Goal: Information Seeking & Learning: Learn about a topic

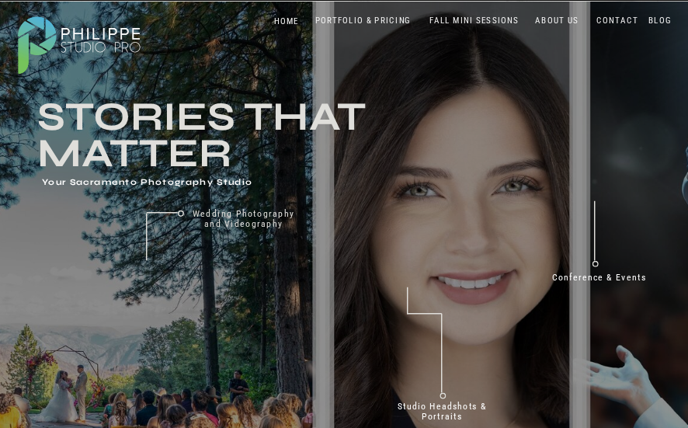
drag, startPoint x: 660, startPoint y: 12, endPoint x: 625, endPoint y: 120, distance: 114.1
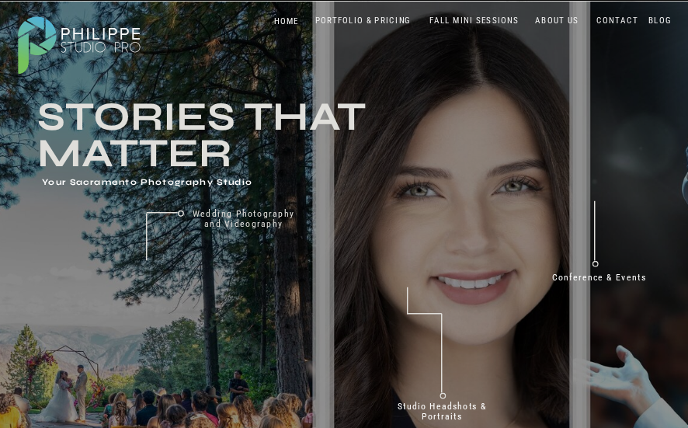
click at [352, 24] on nav "PORTFOLIO & PRICING" at bounding box center [362, 21] width 105 height 11
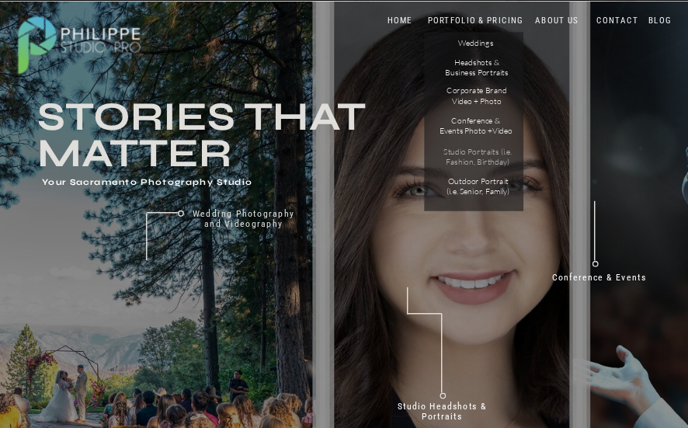
click at [480, 157] on p "Studio Portraits (i.e. Fashion, Birthday)" at bounding box center [478, 156] width 78 height 20
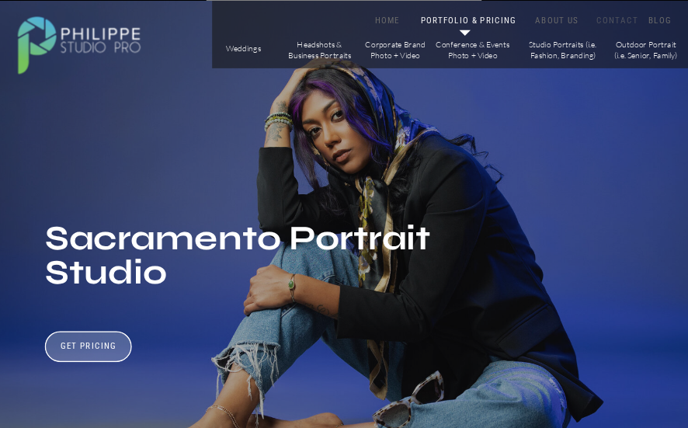
click at [619, 19] on nav "CONTACT" at bounding box center [617, 21] width 47 height 11
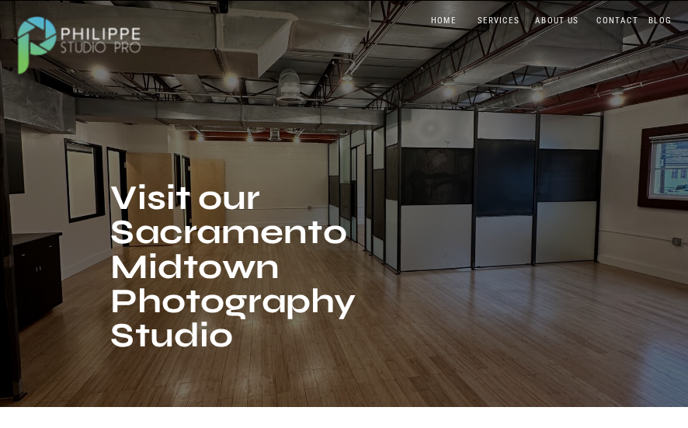
click at [655, 19] on nav "BLOG" at bounding box center [659, 21] width 29 height 11
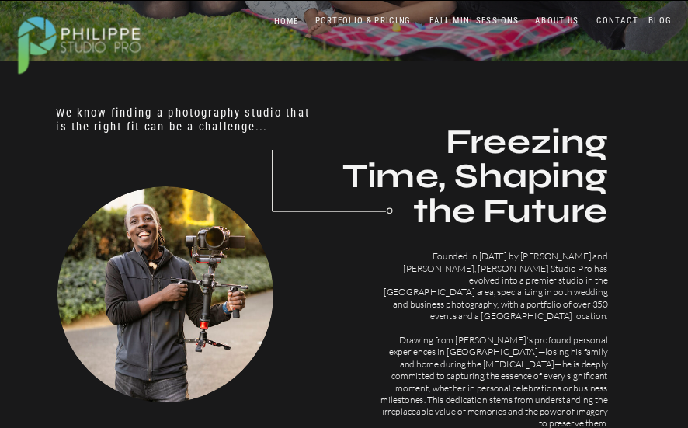
scroll to position [388, 0]
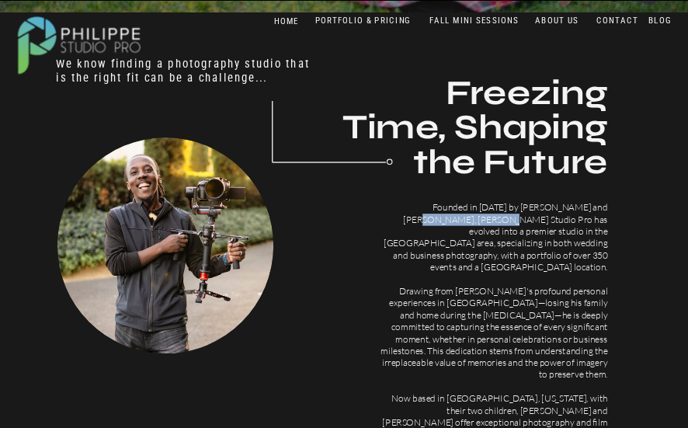
drag, startPoint x: 551, startPoint y: 206, endPoint x: 405, endPoint y: 223, distance: 146.8
click at [405, 223] on p "Founded in 2014 by Philippe and Christine, Philippe Studio Pro has evolved into…" at bounding box center [492, 309] width 229 height 214
copy p "Philippe Studio Pro"
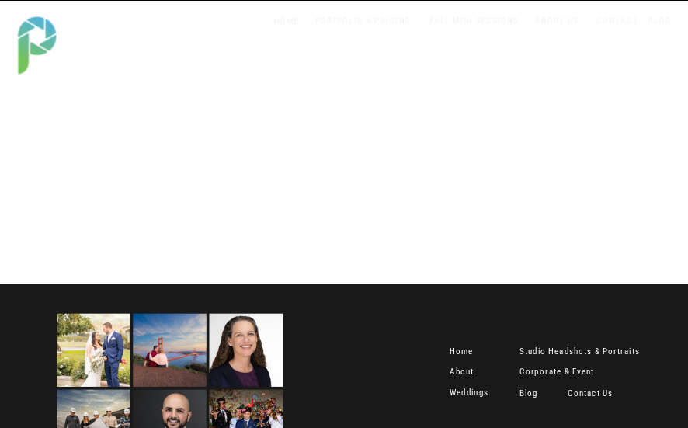
scroll to position [2316, 0]
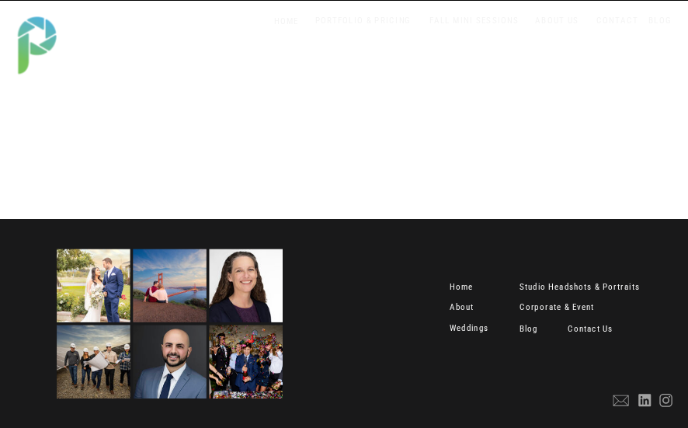
click at [456, 286] on nav "Home" at bounding box center [463, 288] width 28 height 12
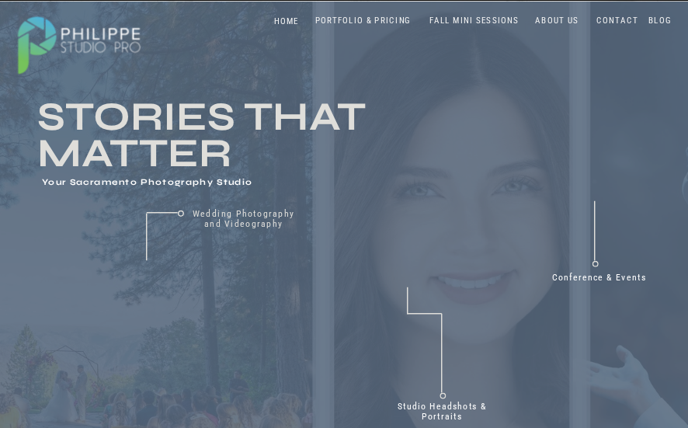
click at [98, 46] on div at bounding box center [79, 42] width 143 height 75
click at [98, 40] on div at bounding box center [79, 42] width 143 height 75
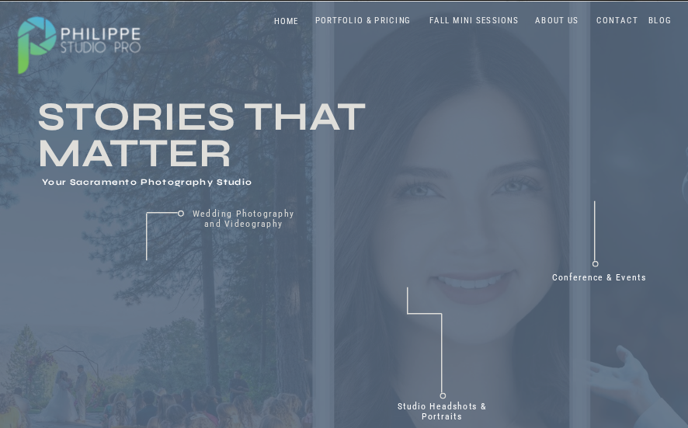
click at [98, 40] on div at bounding box center [79, 42] width 143 height 75
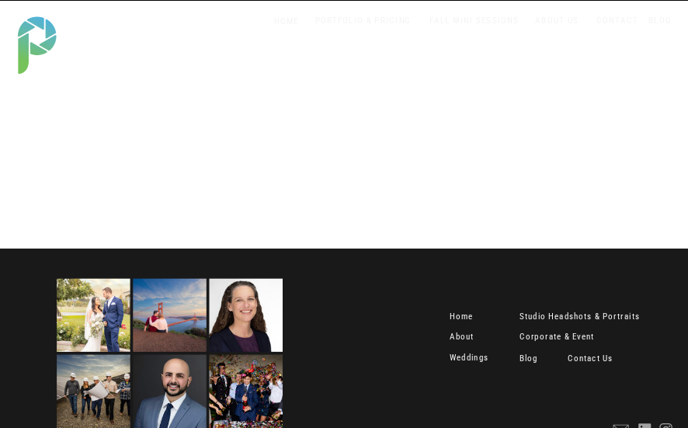
scroll to position [2316, 0]
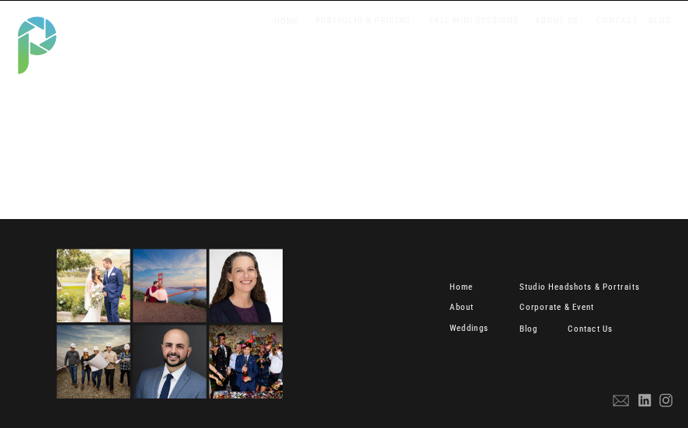
click at [564, 292] on nav "Studio Headshots & Portraits" at bounding box center [586, 288] width 134 height 12
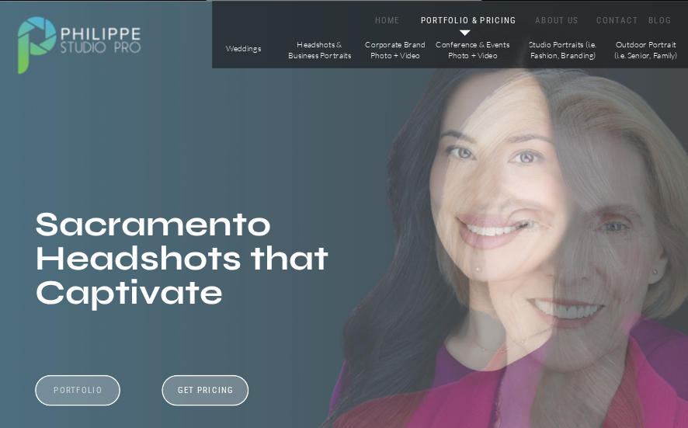
click at [68, 392] on h3 "Portfolio" at bounding box center [77, 395] width 79 height 22
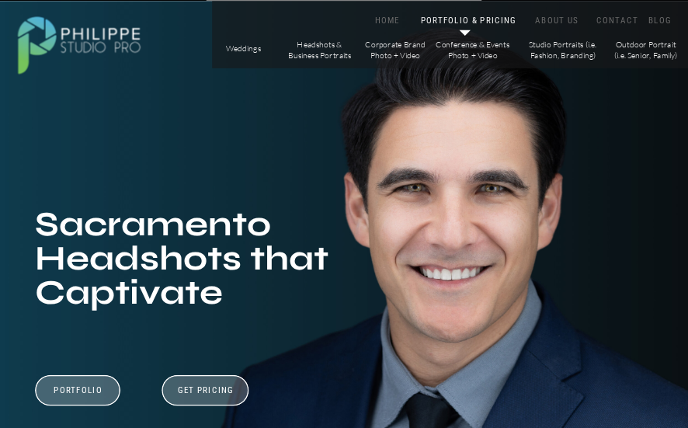
click at [673, 9] on div at bounding box center [450, 35] width 476 height 68
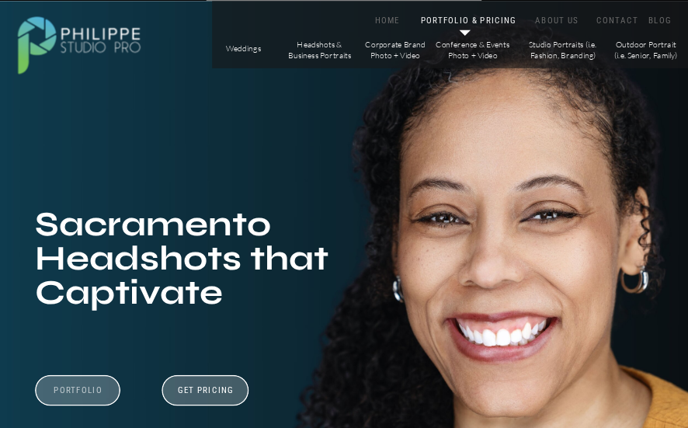
click at [81, 387] on h3 "Portfolio" at bounding box center [77, 395] width 79 height 22
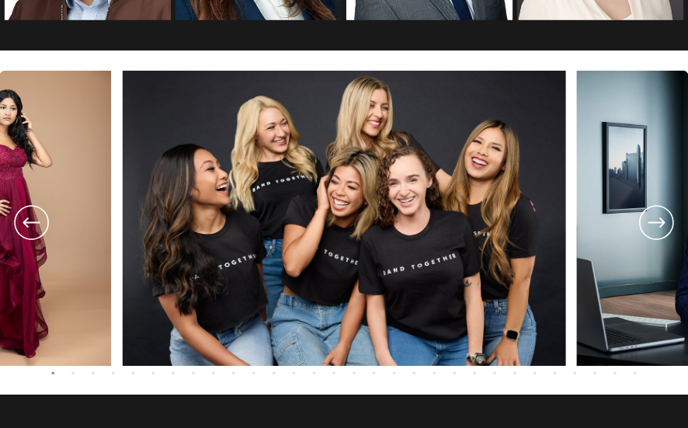
scroll to position [1974, 0]
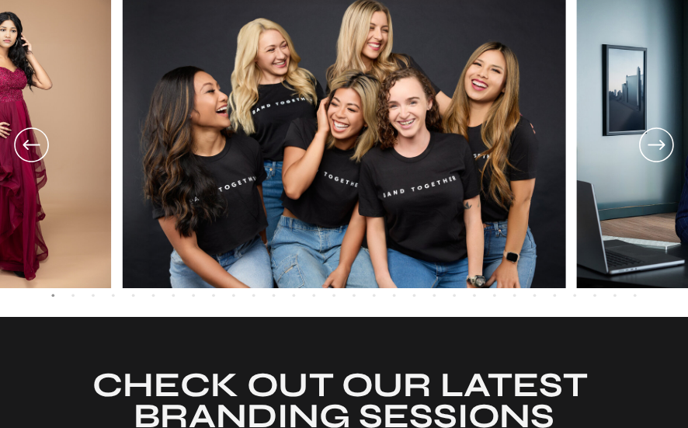
click at [657, 143] on icon at bounding box center [656, 144] width 41 height 43
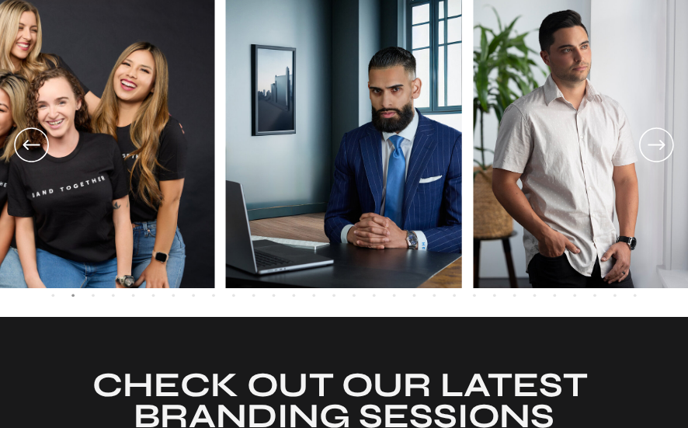
click at [657, 138] on icon at bounding box center [656, 144] width 41 height 43
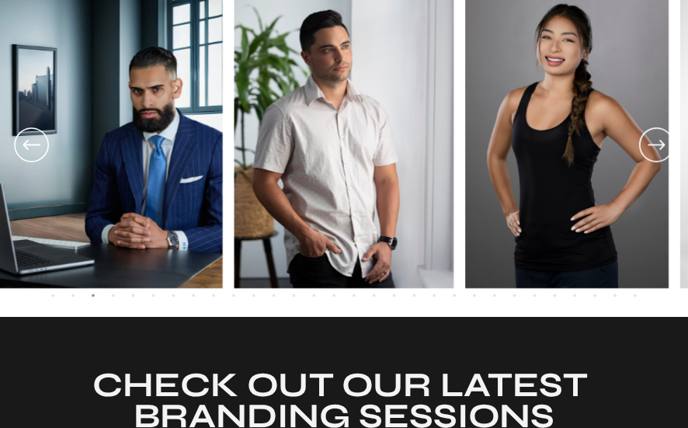
click at [657, 138] on icon at bounding box center [656, 144] width 41 height 43
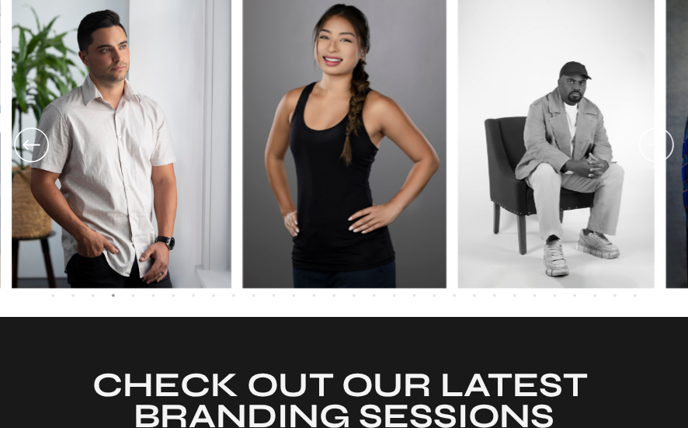
click at [657, 138] on icon at bounding box center [656, 144] width 41 height 43
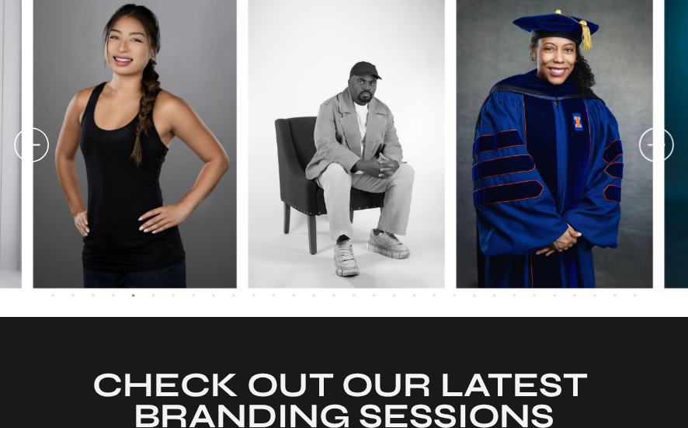
click at [657, 138] on icon at bounding box center [656, 144] width 41 height 43
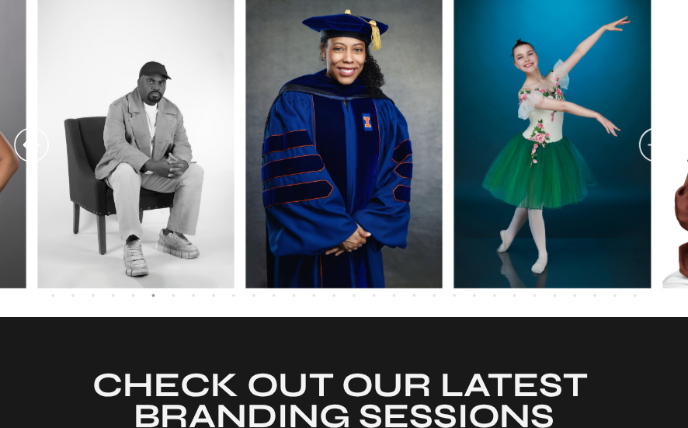
click at [657, 140] on icon at bounding box center [656, 144] width 41 height 43
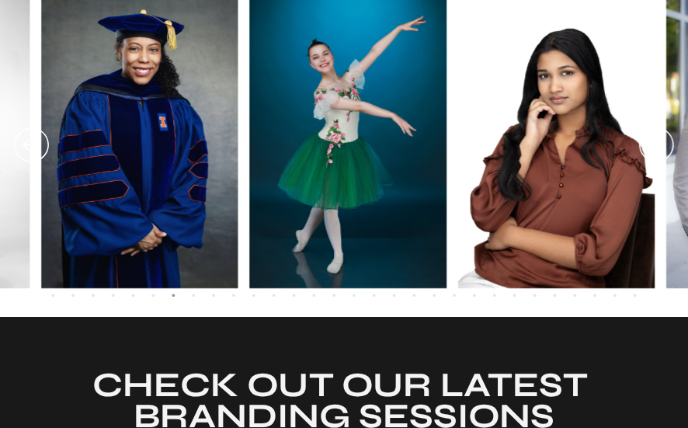
click at [657, 140] on icon at bounding box center [656, 144] width 41 height 43
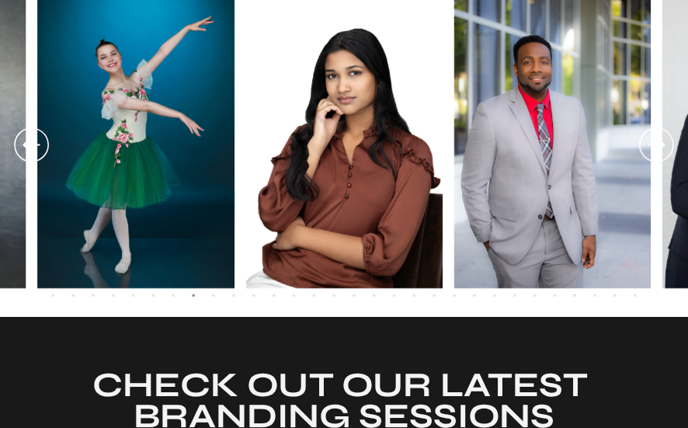
click at [657, 140] on icon at bounding box center [656, 144] width 41 height 43
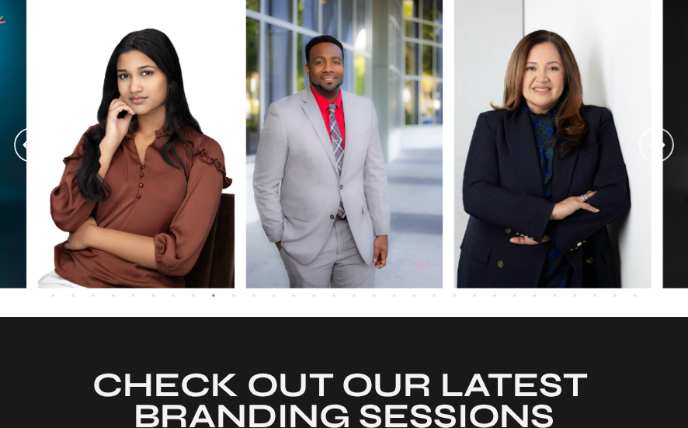
click at [657, 140] on icon at bounding box center [656, 144] width 41 height 43
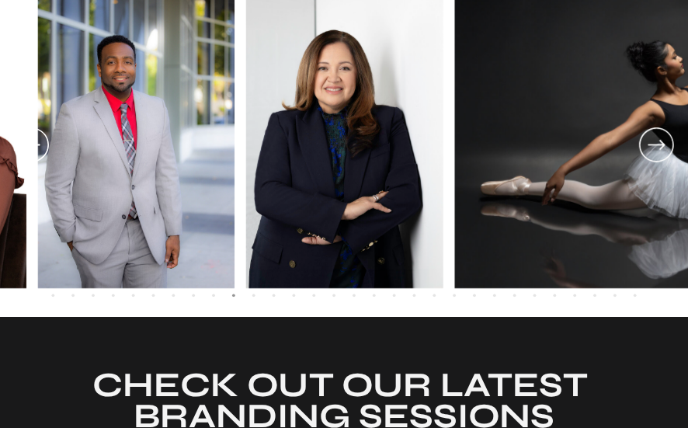
click at [657, 140] on icon at bounding box center [656, 144] width 41 height 43
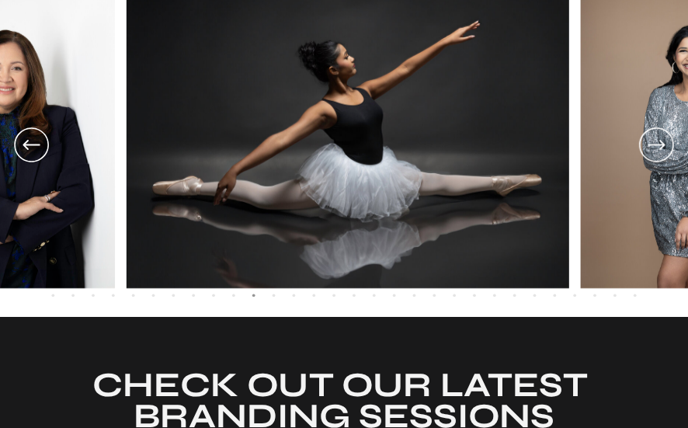
click at [657, 140] on icon at bounding box center [656, 144] width 41 height 43
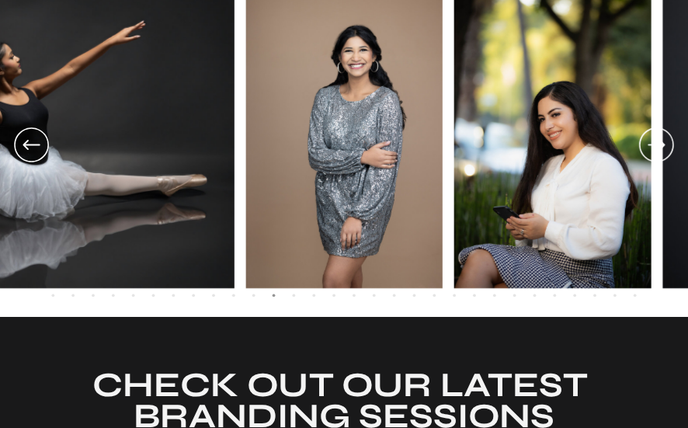
click at [657, 140] on icon at bounding box center [656, 144] width 41 height 43
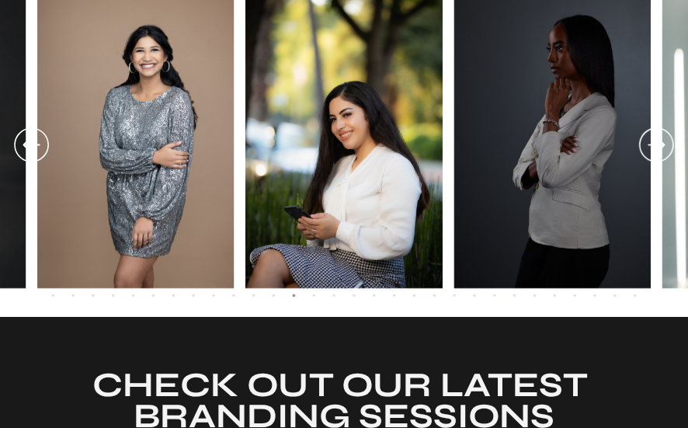
click at [657, 140] on icon at bounding box center [656, 144] width 41 height 43
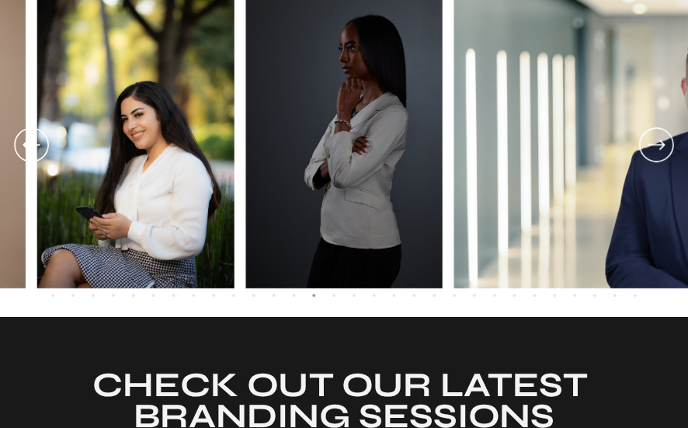
click at [657, 140] on icon at bounding box center [656, 144] width 41 height 43
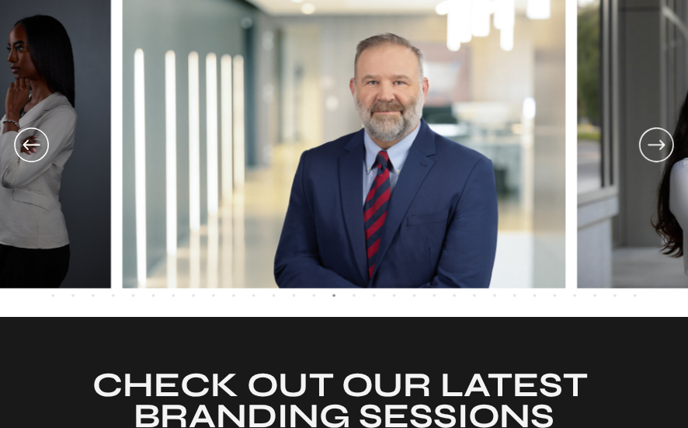
click at [657, 140] on icon at bounding box center [656, 144] width 41 height 43
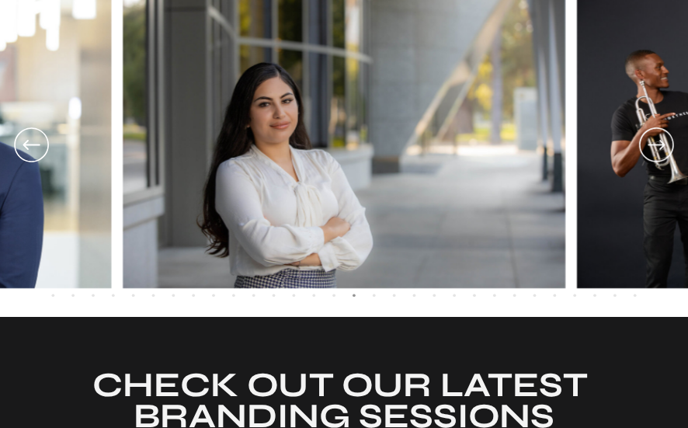
click at [657, 142] on icon at bounding box center [656, 144] width 41 height 43
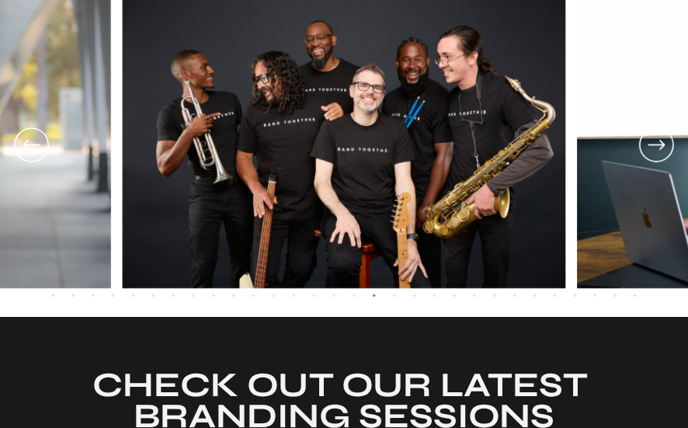
click at [657, 145] on icon at bounding box center [656, 144] width 41 height 43
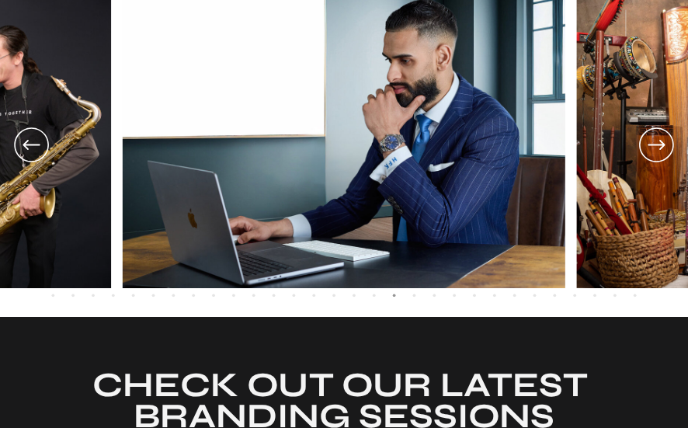
click at [657, 147] on icon at bounding box center [656, 144] width 41 height 43
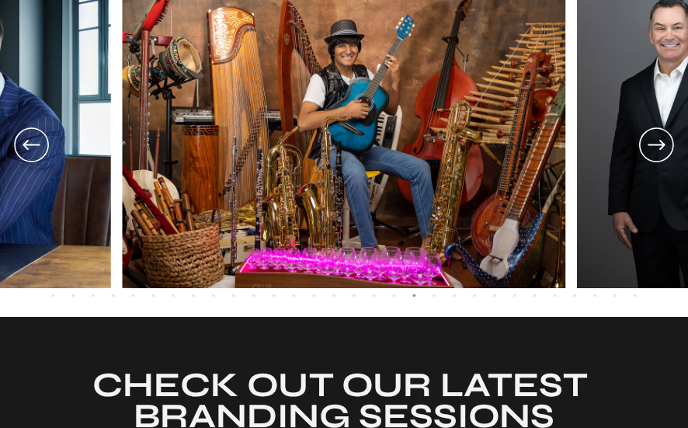
click at [664, 152] on icon at bounding box center [656, 144] width 41 height 43
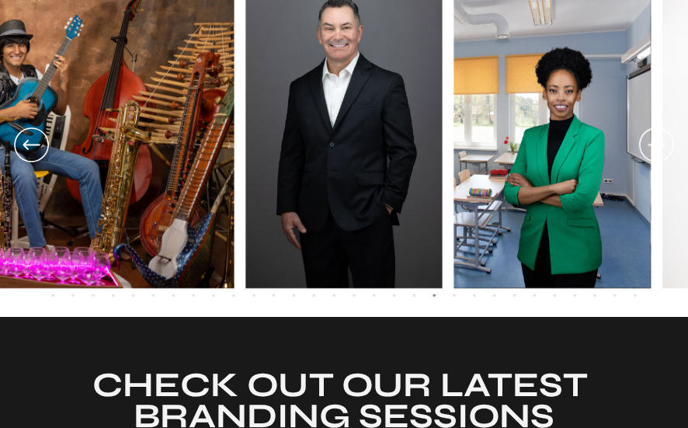
click at [664, 152] on icon at bounding box center [656, 144] width 41 height 43
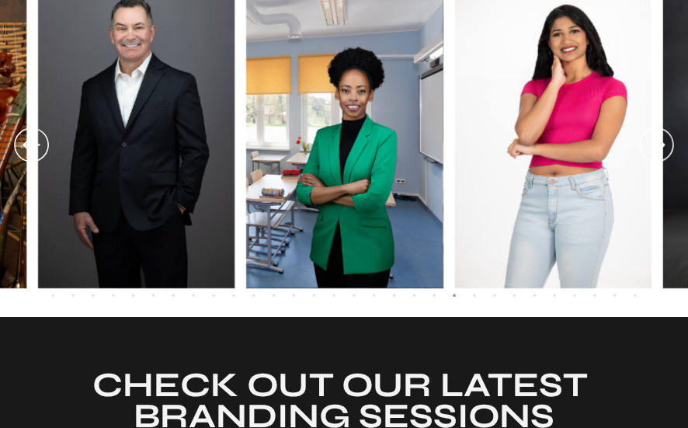
click at [664, 152] on icon at bounding box center [656, 144] width 41 height 43
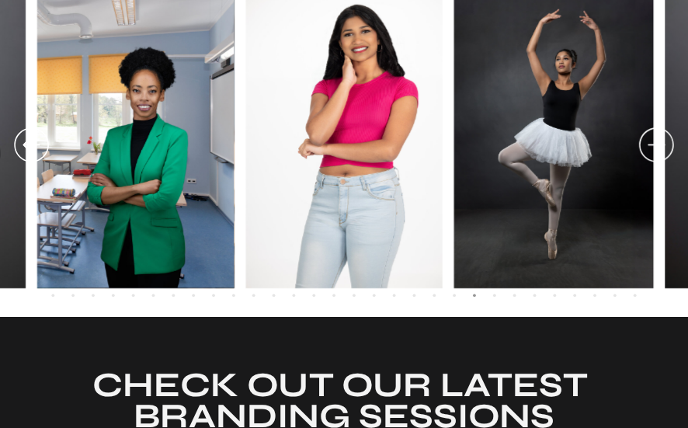
click at [664, 152] on icon at bounding box center [656, 144] width 41 height 43
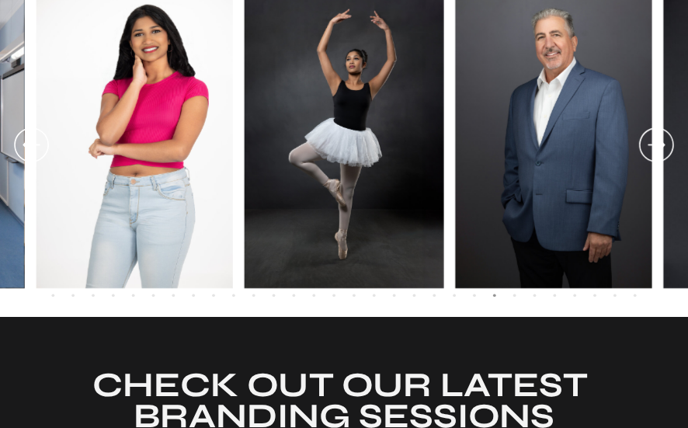
click at [664, 152] on icon at bounding box center [656, 144] width 41 height 43
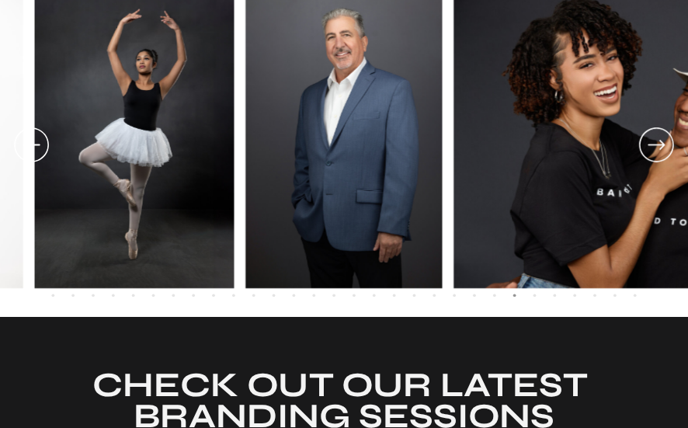
click at [664, 152] on icon at bounding box center [656, 144] width 41 height 43
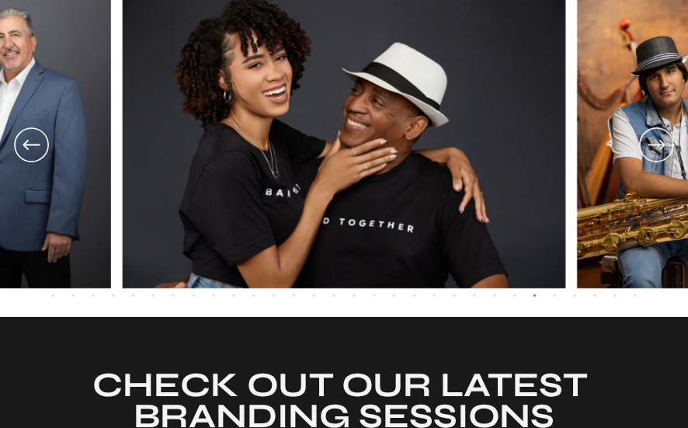
click at [664, 152] on icon at bounding box center [656, 144] width 41 height 43
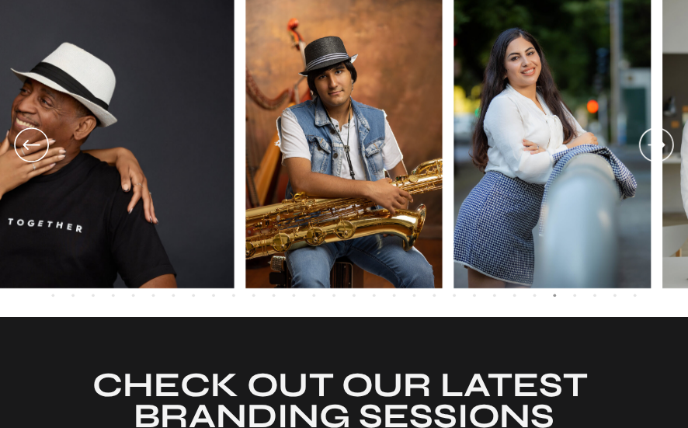
click at [664, 152] on icon at bounding box center [656, 144] width 41 height 43
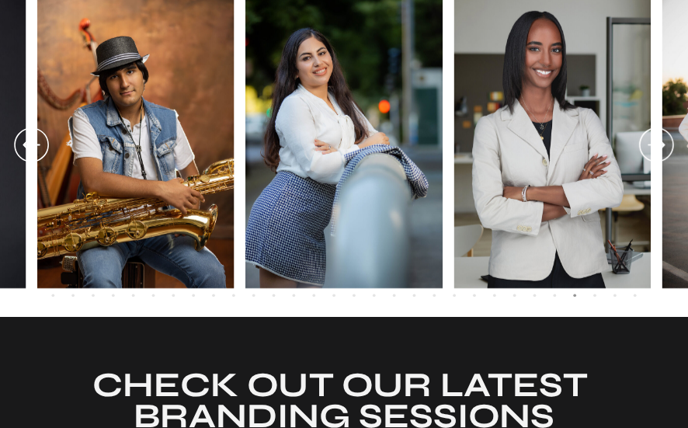
click at [664, 152] on icon at bounding box center [656, 144] width 41 height 43
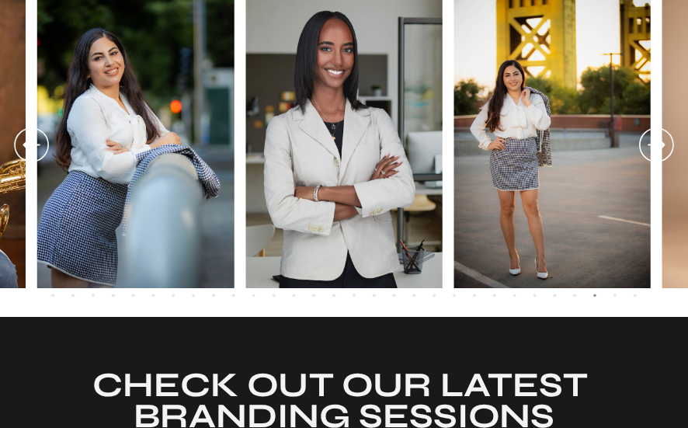
click at [654, 144] on icon at bounding box center [656, 144] width 41 height 43
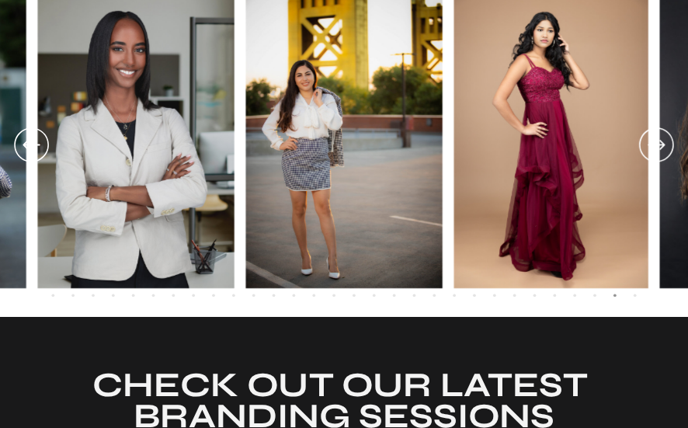
click at [654, 144] on icon at bounding box center [656, 144] width 41 height 43
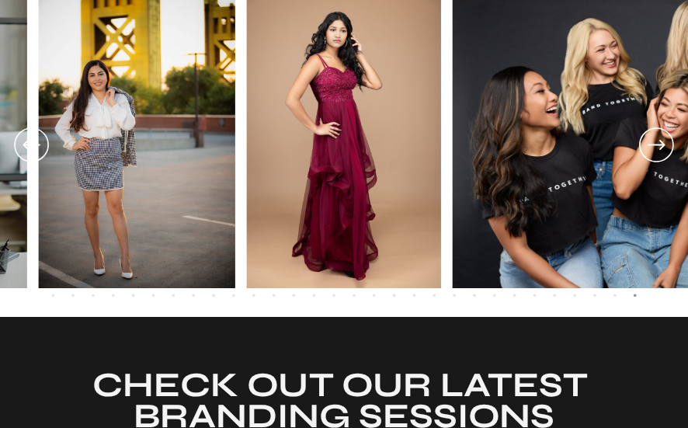
click at [657, 145] on icon at bounding box center [656, 144] width 41 height 43
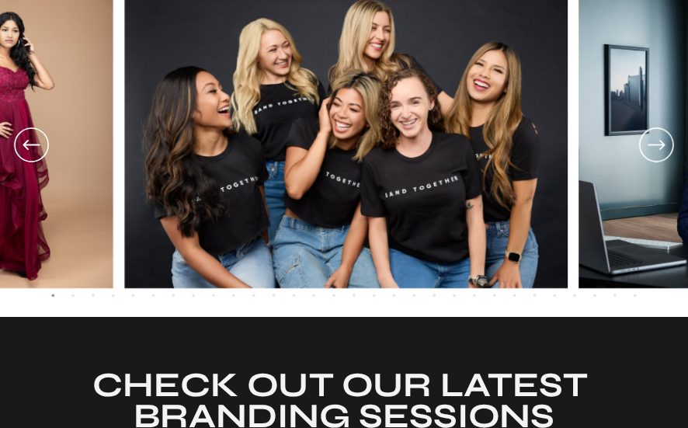
click at [657, 145] on icon at bounding box center [656, 144] width 41 height 43
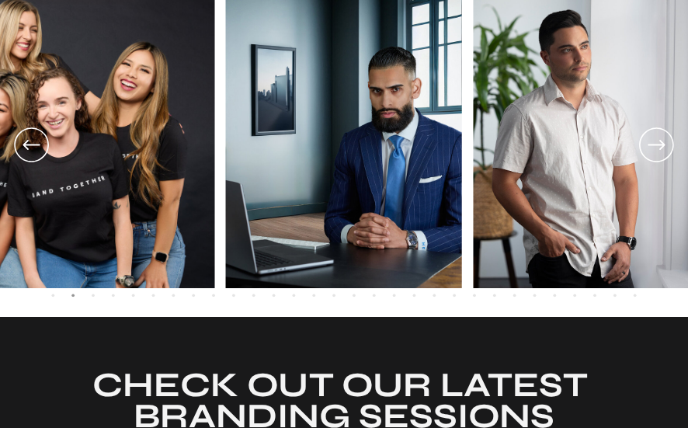
click at [657, 145] on icon at bounding box center [656, 144] width 41 height 43
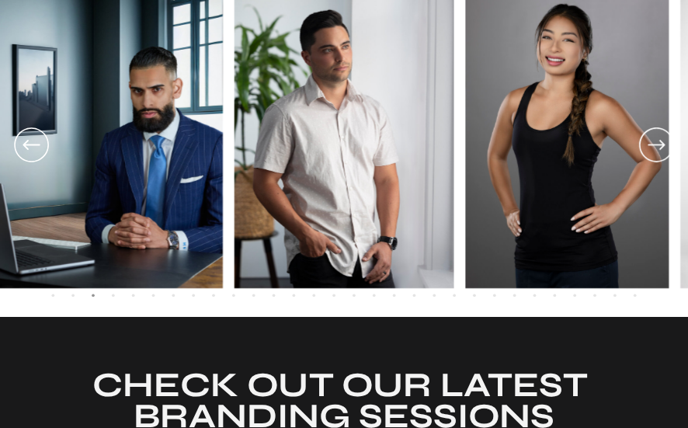
click at [657, 145] on icon at bounding box center [656, 144] width 41 height 43
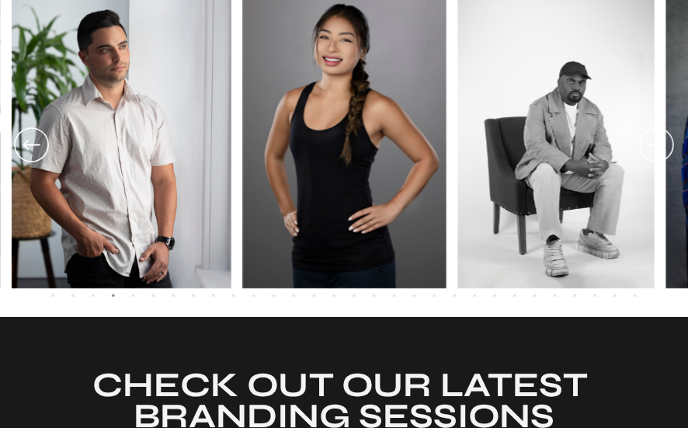
click at [657, 145] on icon at bounding box center [656, 144] width 41 height 43
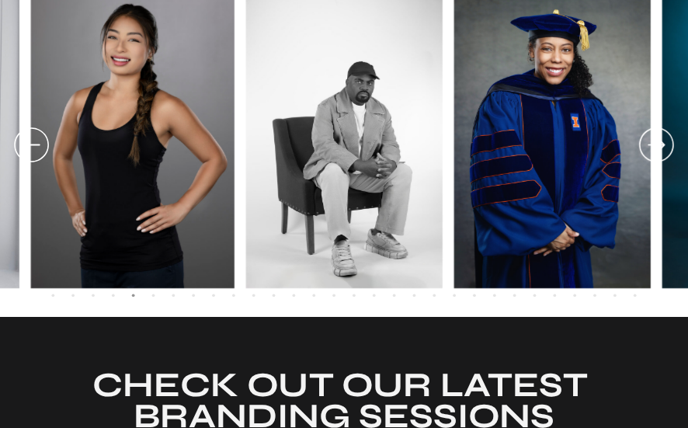
click at [657, 145] on icon at bounding box center [656, 144] width 41 height 43
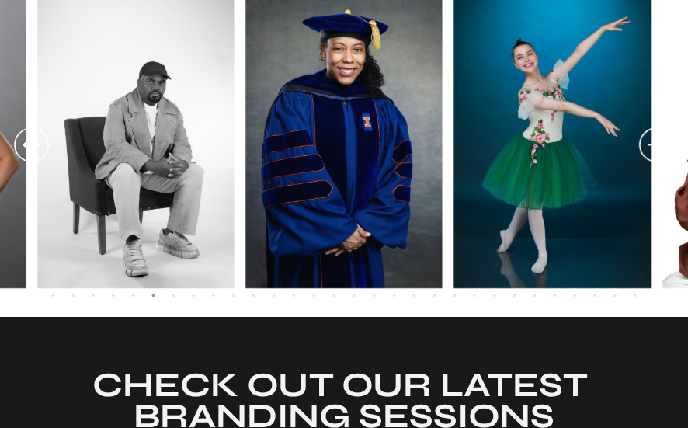
click at [657, 145] on icon at bounding box center [656, 144] width 41 height 43
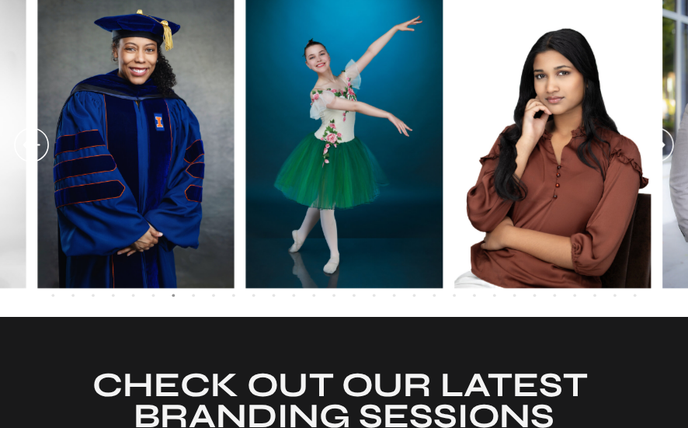
click at [657, 145] on icon at bounding box center [656, 144] width 41 height 43
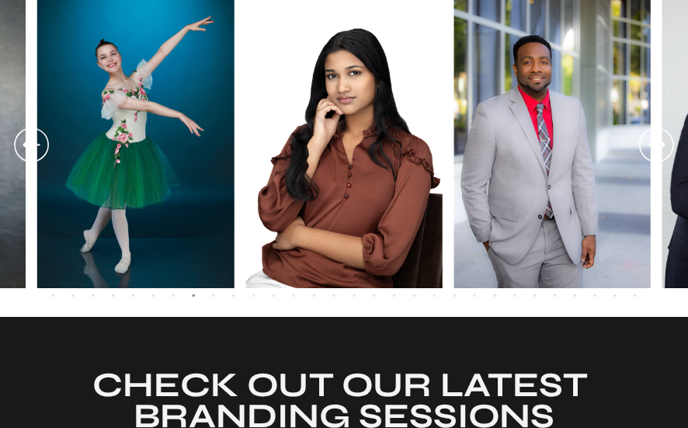
click at [657, 145] on icon at bounding box center [656, 144] width 41 height 43
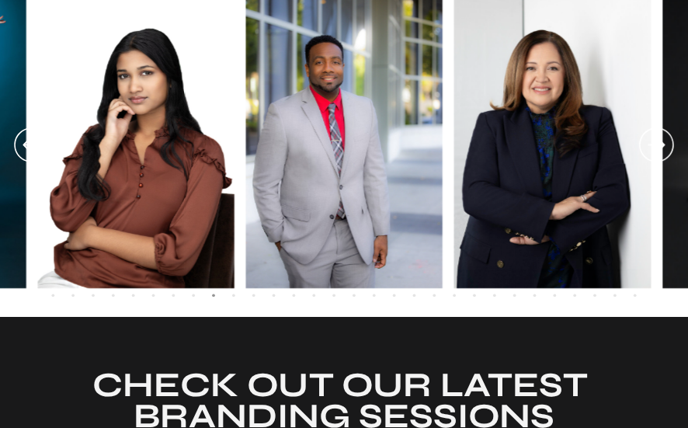
click at [657, 145] on icon at bounding box center [656, 144] width 41 height 43
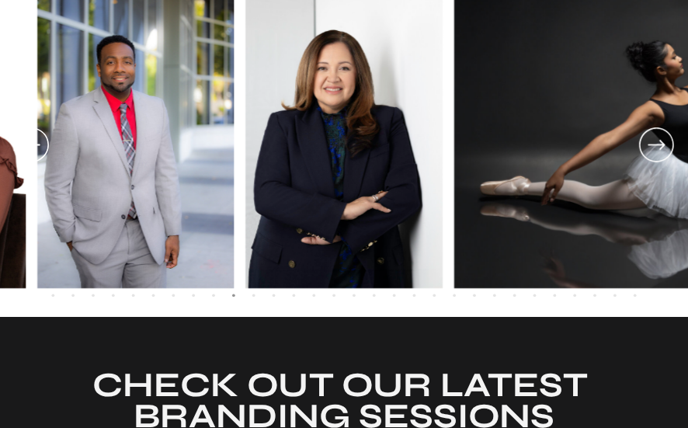
click at [657, 145] on icon at bounding box center [656, 144] width 41 height 43
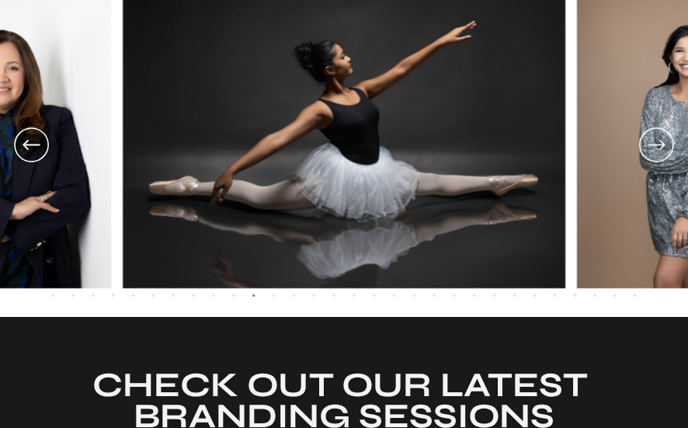
click at [657, 145] on icon at bounding box center [656, 144] width 41 height 43
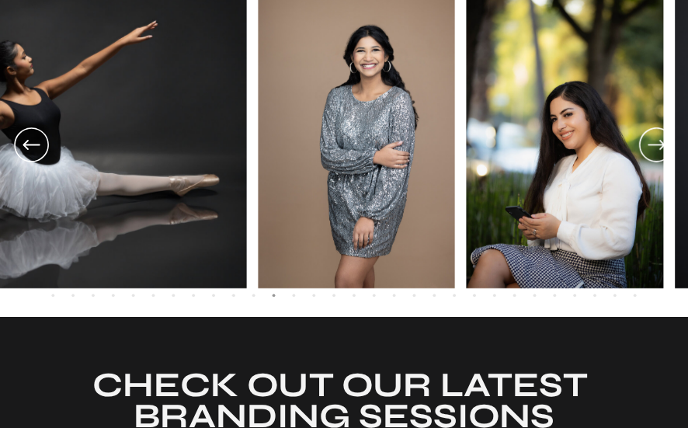
click at [657, 145] on icon at bounding box center [656, 144] width 41 height 43
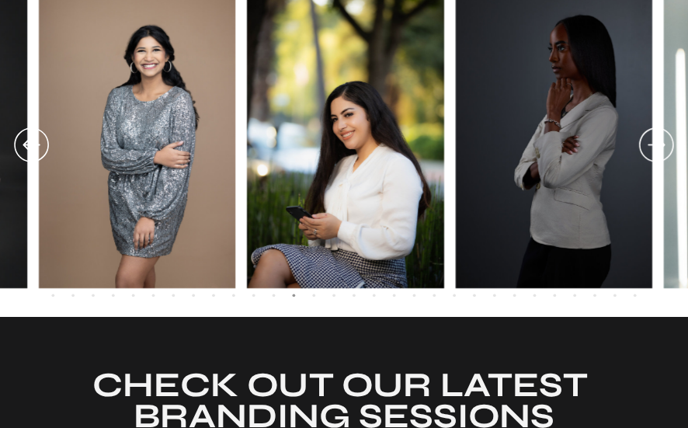
click at [657, 145] on icon at bounding box center [656, 144] width 41 height 43
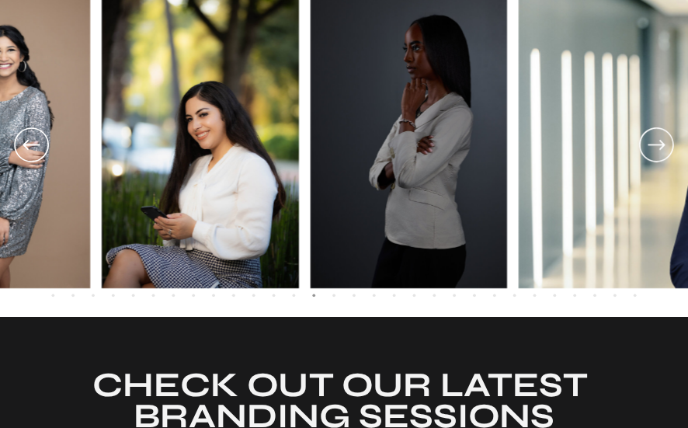
click at [657, 145] on icon at bounding box center [656, 144] width 41 height 43
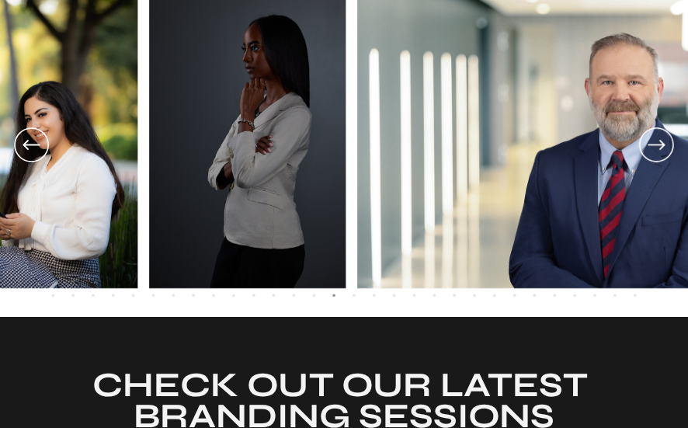
click at [657, 145] on icon at bounding box center [656, 144] width 41 height 43
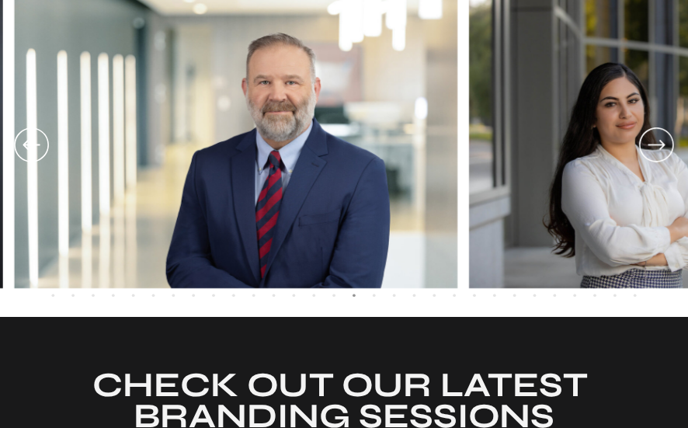
click at [657, 145] on icon at bounding box center [656, 144] width 41 height 43
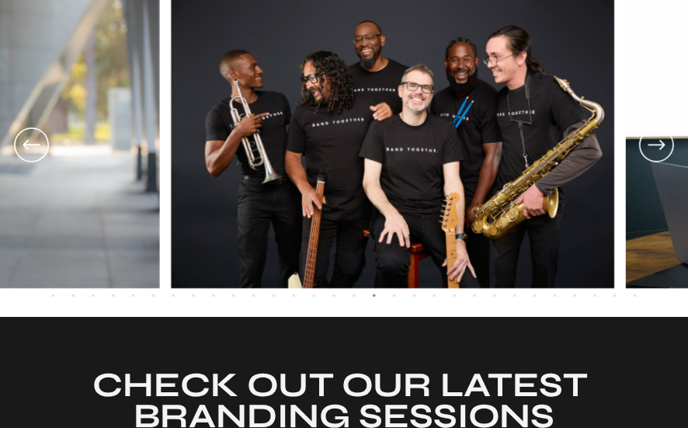
click at [657, 145] on icon at bounding box center [656, 144] width 41 height 43
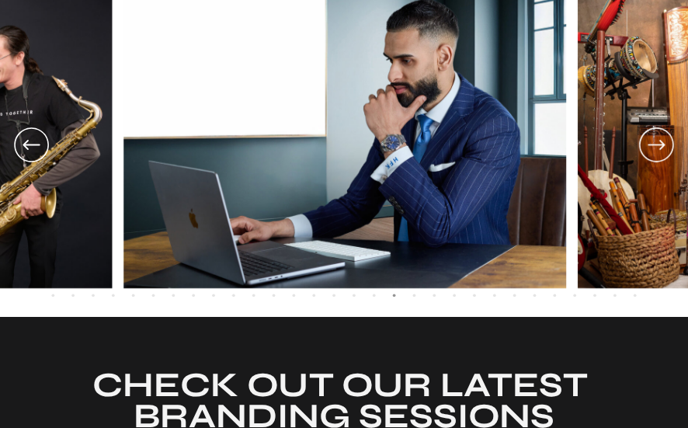
click at [657, 145] on icon at bounding box center [656, 144] width 41 height 43
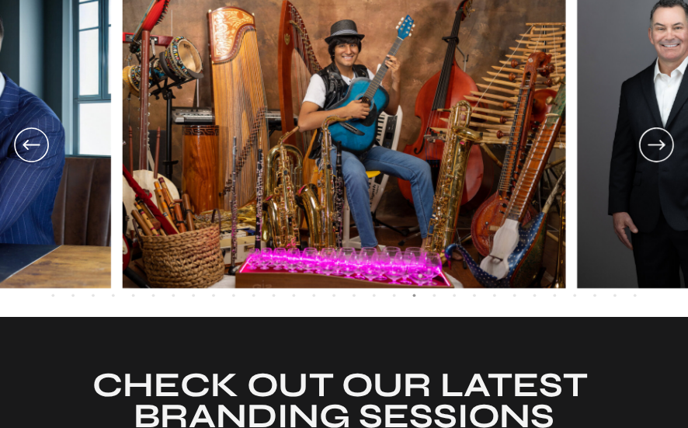
click at [657, 145] on icon at bounding box center [656, 144] width 41 height 43
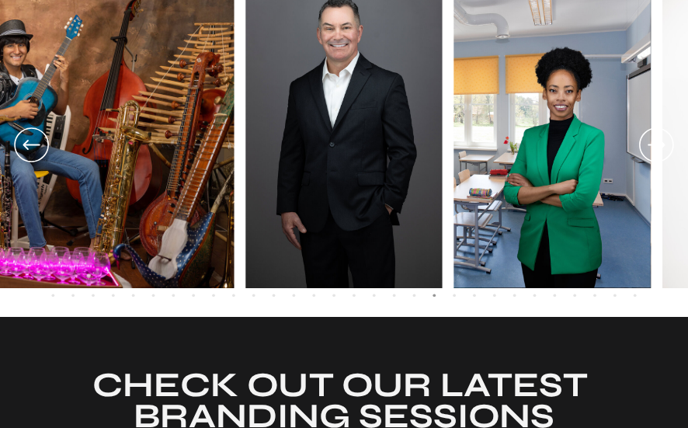
click at [657, 145] on icon at bounding box center [656, 144] width 41 height 43
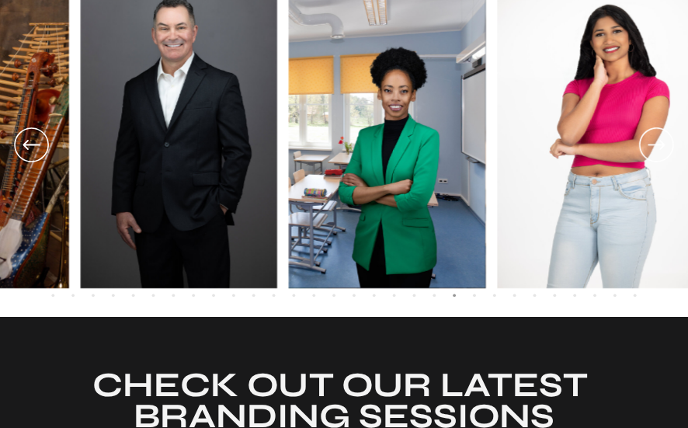
click at [657, 145] on icon at bounding box center [656, 144] width 41 height 43
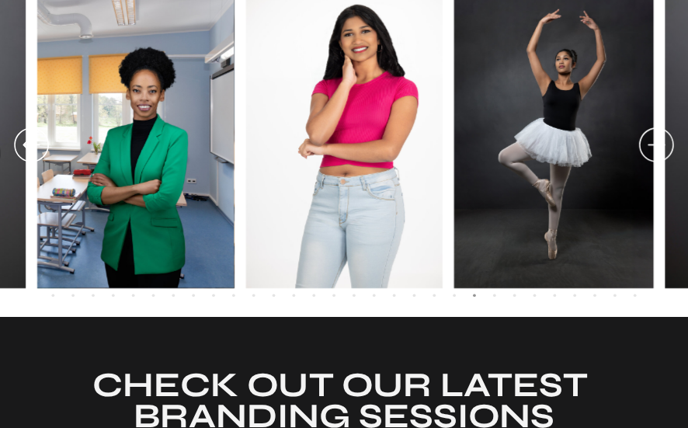
click at [553, 135] on img at bounding box center [553, 139] width 199 height 295
click at [553, 135] on img at bounding box center [552, 139] width 199 height 295
click at [652, 144] on icon at bounding box center [655, 145] width 17 height 10
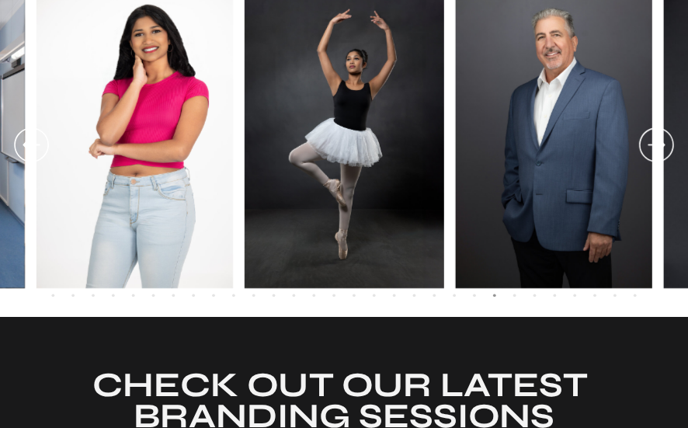
click at [652, 144] on icon at bounding box center [655, 145] width 17 height 10
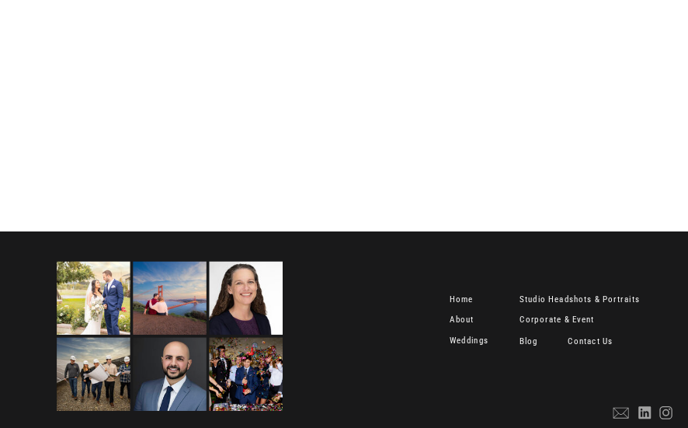
scroll to position [4954, 0]
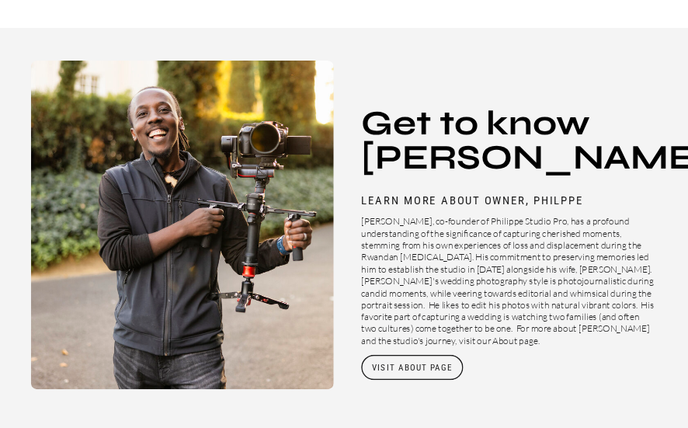
scroll to position [3747, 0]
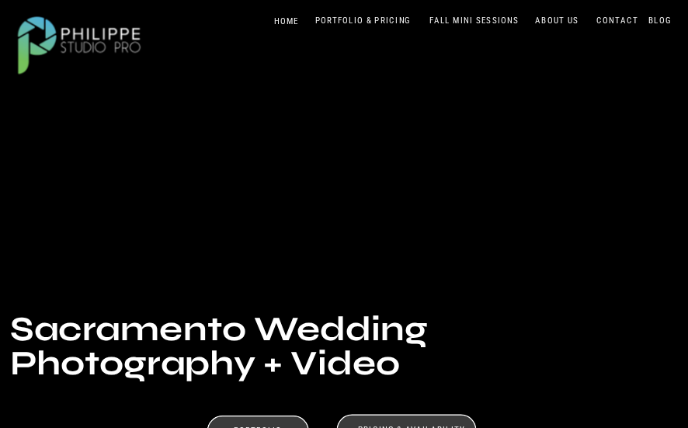
scroll to position [0, 0]
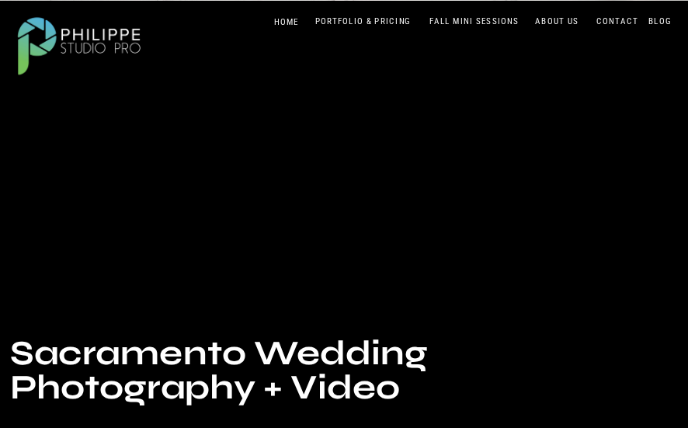
click at [88, 40] on div at bounding box center [79, 43] width 143 height 75
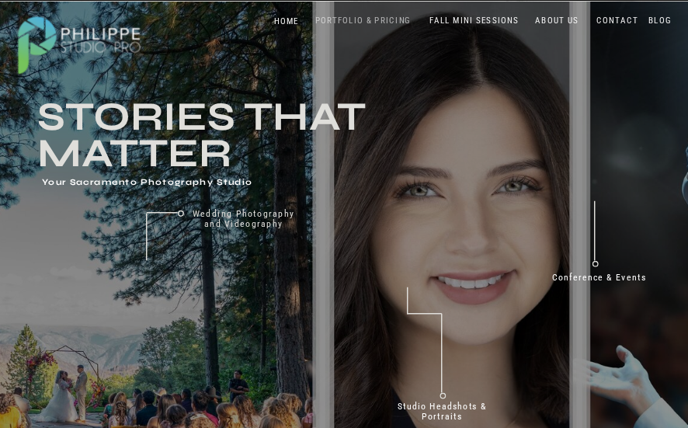
click at [352, 19] on nav "PORTFOLIO & PRICING" at bounding box center [362, 21] width 105 height 11
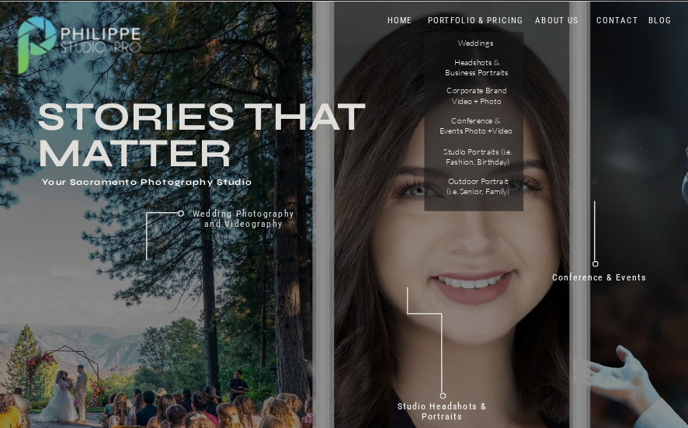
click at [383, 108] on h3 "Stories that Matter" at bounding box center [222, 134] width 370 height 70
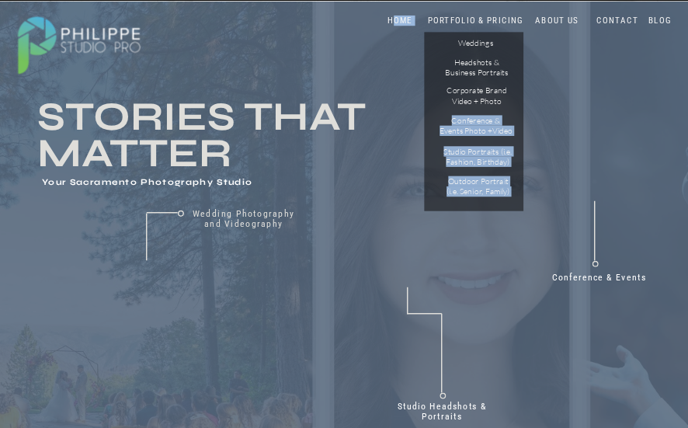
click at [401, 24] on nav "HOME" at bounding box center [400, 21] width 49 height 11
